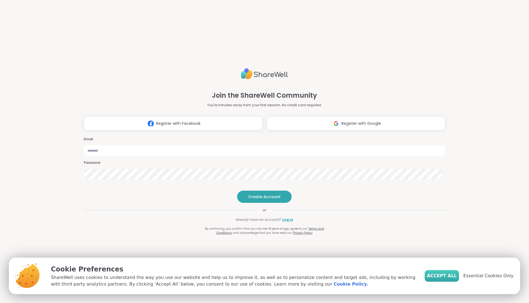
click at [441, 276] on span "Accept All" at bounding box center [442, 275] width 30 height 7
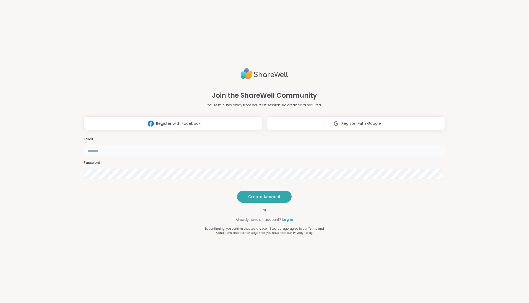
click at [282, 145] on input "email" at bounding box center [264, 150] width 361 height 11
type input "**********"
click at [259, 199] on span "Create Account" at bounding box center [264, 197] width 32 height 6
